Goal: Transaction & Acquisition: Register for event/course

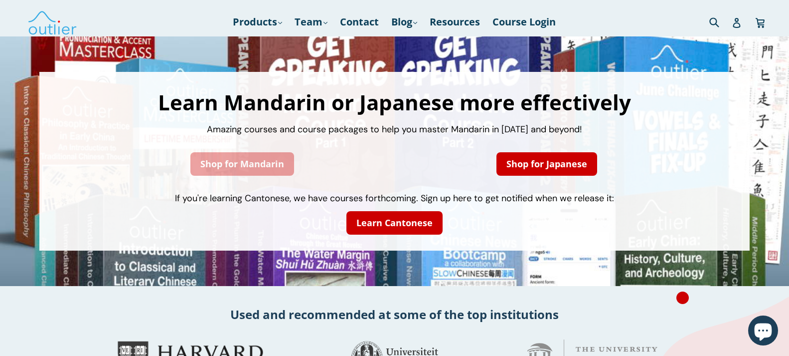
click at [245, 161] on link "Shop for Mandarin" at bounding box center [243, 163] width 104 height 23
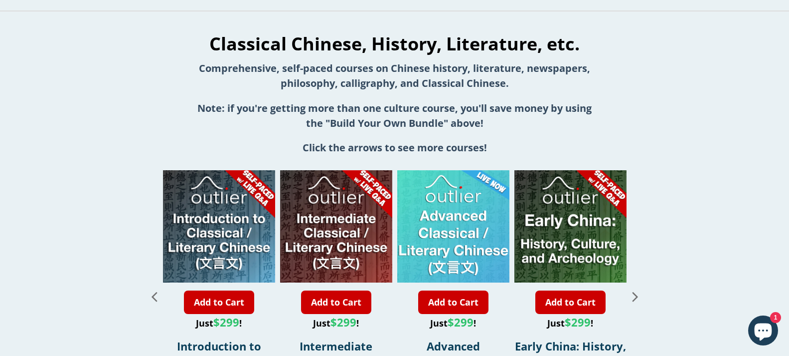
scroll to position [1068, 0]
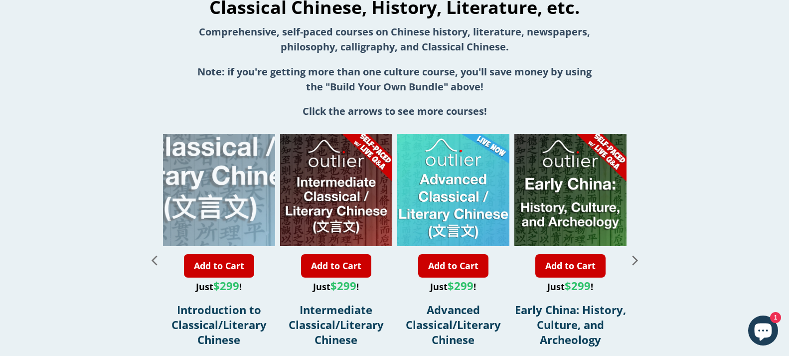
click at [227, 215] on div "1 / 11" at bounding box center [210, 133] width 224 height 224
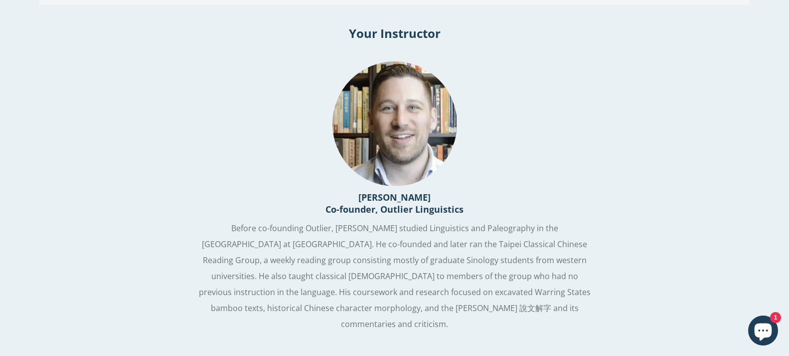
scroll to position [1232, 0]
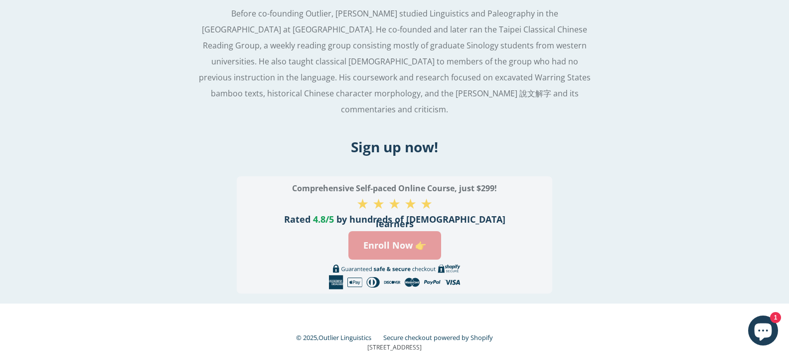
click at [395, 231] on link "Enroll Now 👉" at bounding box center [395, 245] width 93 height 28
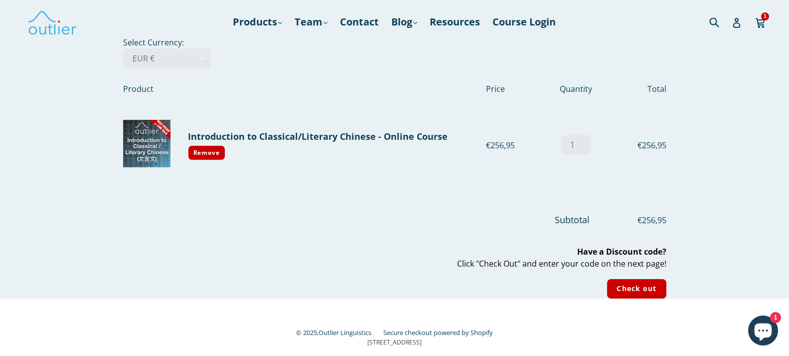
scroll to position [17, 0]
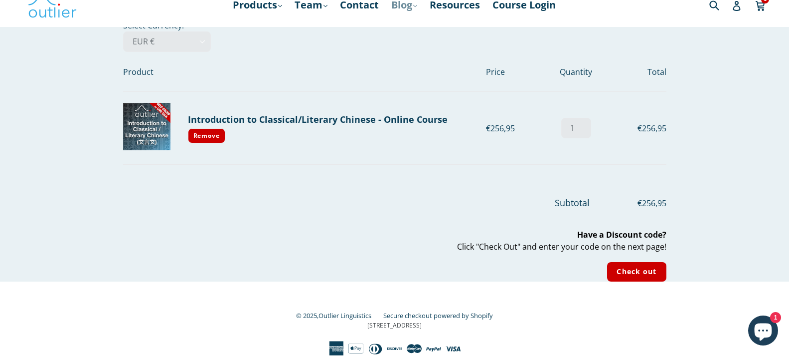
click at [398, 6] on link "Blog .cls-1{fill:#231f20} expand" at bounding box center [404, 5] width 36 height 18
click at [407, 27] on link "Chinese" at bounding box center [425, 31] width 60 height 19
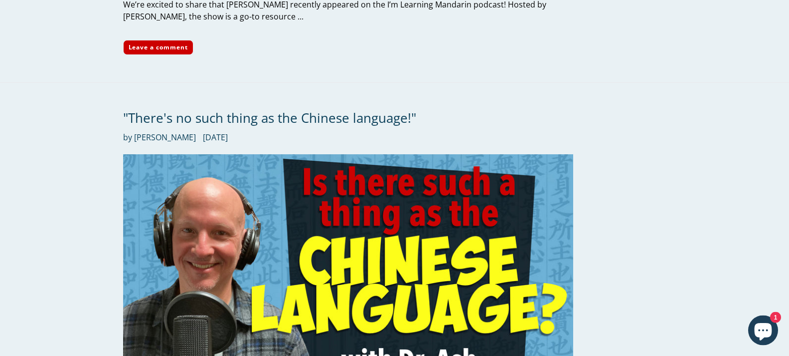
scroll to position [814, 0]
